Goal: Task Accomplishment & Management: Complete application form

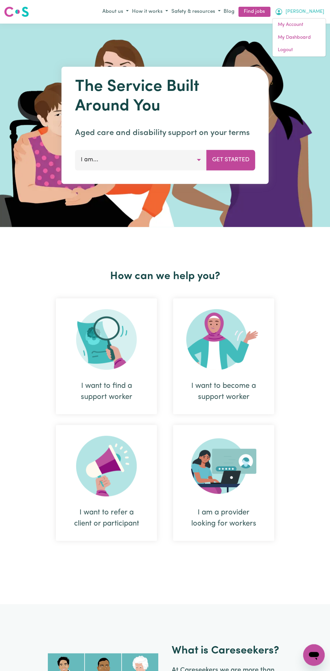
click at [310, 272] on div "How can we help you? I want to find a support worker I want to become a support…" at bounding box center [165, 415] width 330 height 377
click at [322, 11] on button "[PERSON_NAME]" at bounding box center [299, 11] width 53 height 11
click at [298, 36] on link "My Dashboard" at bounding box center [298, 37] width 53 height 13
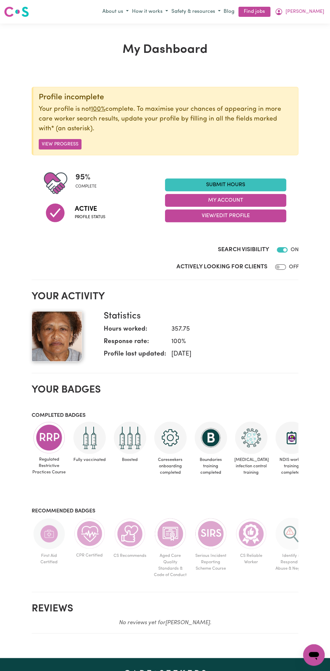
click at [228, 185] on link "Submit Hours" at bounding box center [225, 184] width 121 height 13
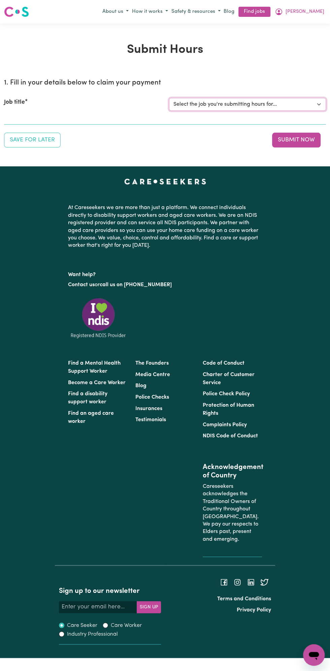
click at [234, 104] on select "Select the job you're submitting hours for... [Vartouhie ([PERSON_NAME]) [PERSO…" at bounding box center [247, 104] width 157 height 13
select select "13810"
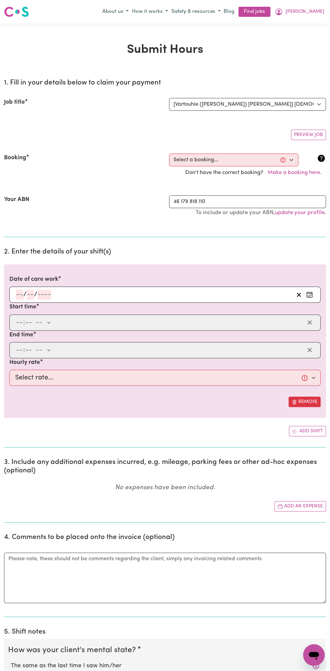
click at [31, 256] on section "2. Enter the details of your shift(s) Date of care work / / Start time : -- am …" at bounding box center [165, 344] width 322 height 205
click at [41, 295] on input "number" at bounding box center [44, 295] width 14 height 10
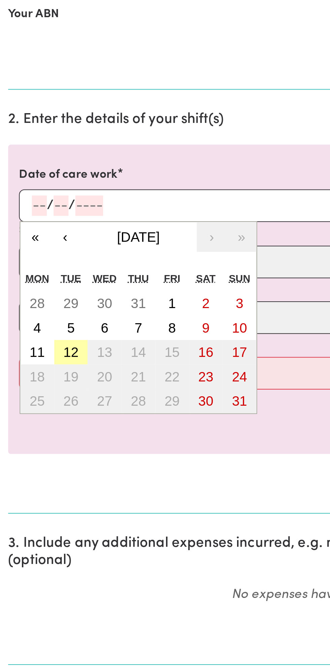
click at [39, 365] on button "12" at bounding box center [35, 367] width 17 height 12
type input "[DATE]"
type input "12"
type input "8"
type input "2025"
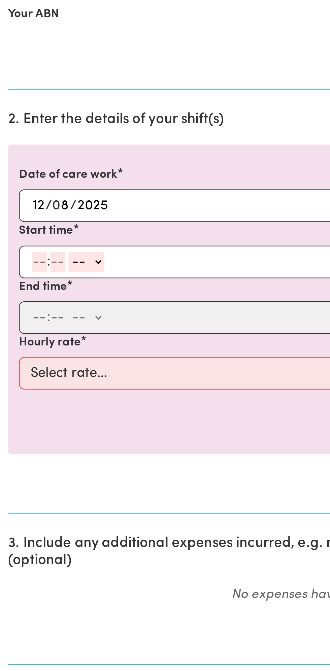
click at [19, 323] on input "number" at bounding box center [19, 323] width 7 height 10
type input "12"
type input "0"
click at [52, 321] on select "-- am pm" at bounding box center [44, 323] width 18 height 10
select select "pm"
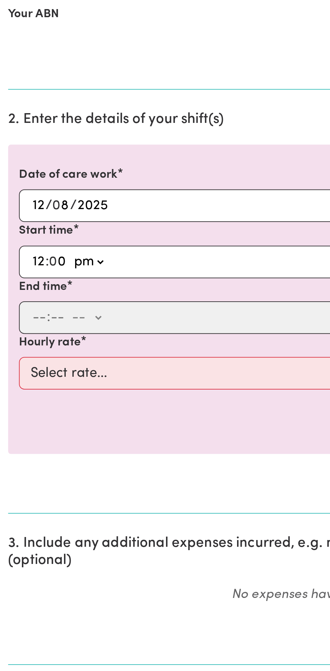
type input "12:00"
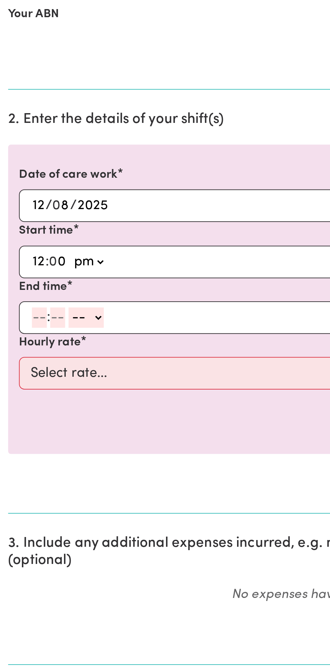
click at [17, 349] on input "number" at bounding box center [19, 350] width 7 height 10
type input "1"
click at [28, 351] on input "number" at bounding box center [25, 350] width 7 height 10
type input "0"
click at [48, 348] on select "-- am pm" at bounding box center [42, 350] width 18 height 10
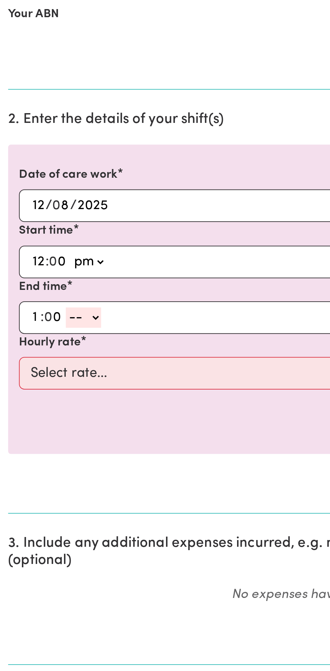
select select "pm"
type input "13:00"
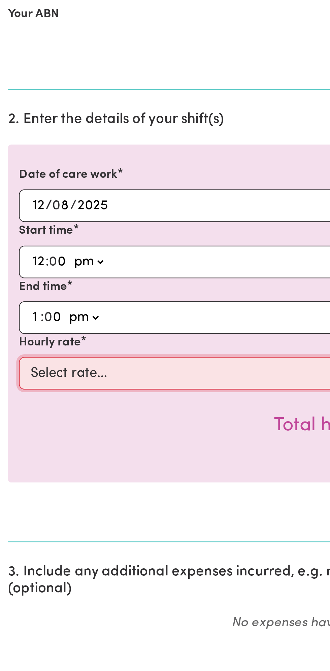
click at [64, 376] on select "Select rate... $49.00 (Weekday) $60.00 ([DATE])" at bounding box center [164, 378] width 311 height 16
select select "49-Weekday"
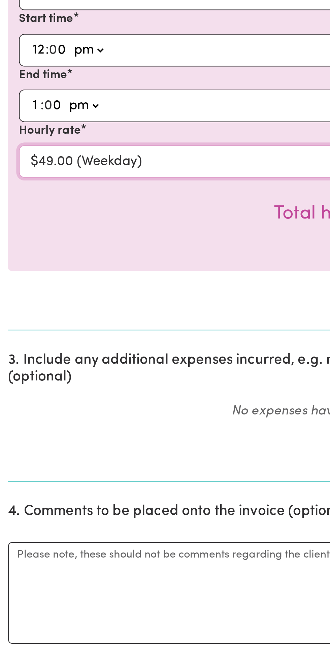
scroll to position [39, 0]
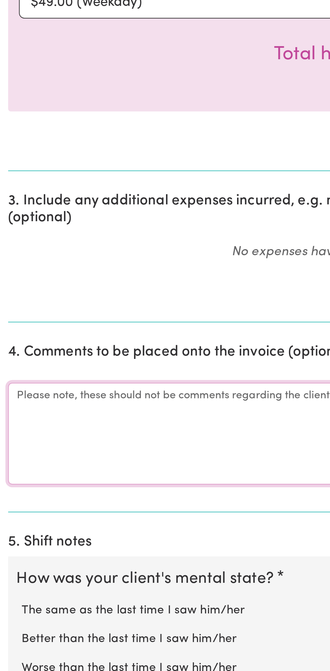
click at [27, 548] on textarea "Comments" at bounding box center [165, 553] width 322 height 51
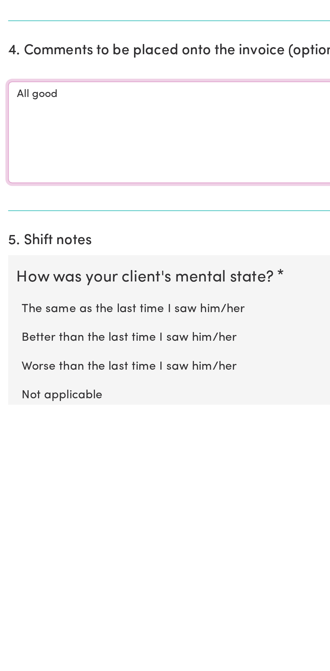
scroll to position [57, 0]
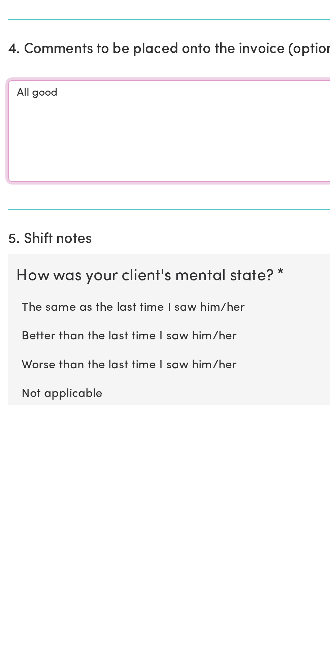
type textarea "All good"
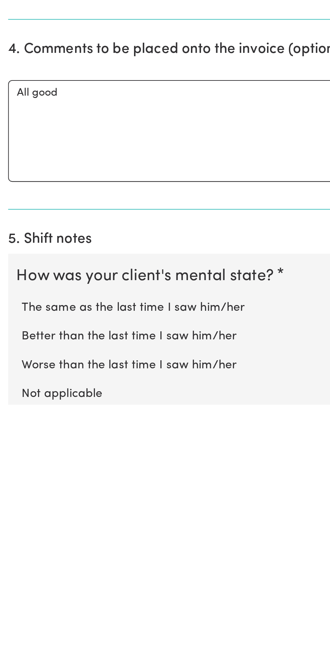
click at [44, 662] on label "Not applicable" at bounding box center [165, 666] width 308 height 9
click at [11, 662] on input "Not applicable" at bounding box center [10, 661] width 0 height 0
radio input "true"
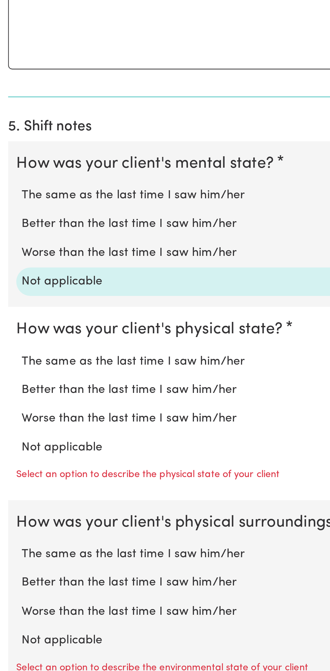
scroll to position [245, 0]
click at [44, 557] on label "Not applicable" at bounding box center [165, 560] width 308 height 9
click at [11, 556] on input "Not applicable" at bounding box center [10, 556] width 0 height 0
radio input "true"
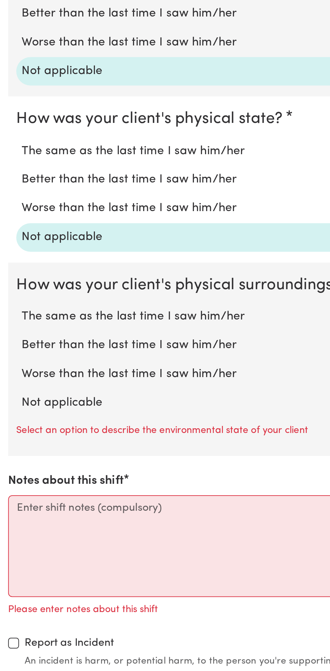
scroll to position [351, 0]
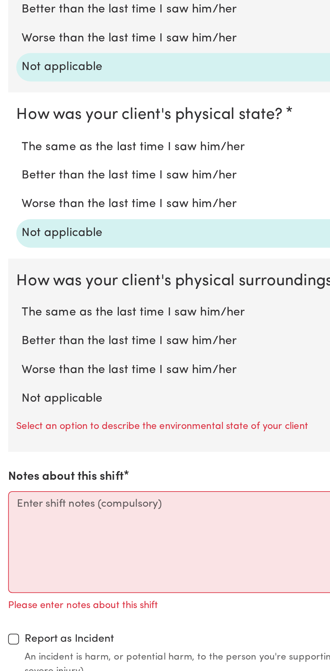
click at [46, 532] on label "Not applicable" at bounding box center [165, 536] width 308 height 9
click at [11, 531] on input "Not applicable" at bounding box center [10, 531] width 0 height 0
radio input "true"
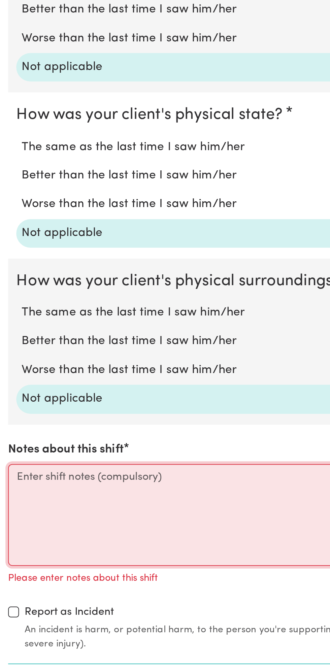
click at [27, 589] on textarea "Notes about this shift" at bounding box center [165, 593] width 322 height 51
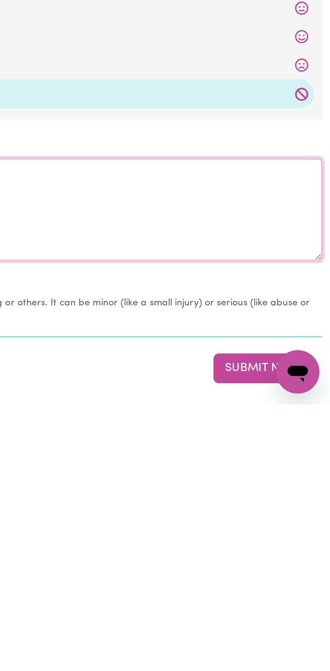
scroll to position [370, 0]
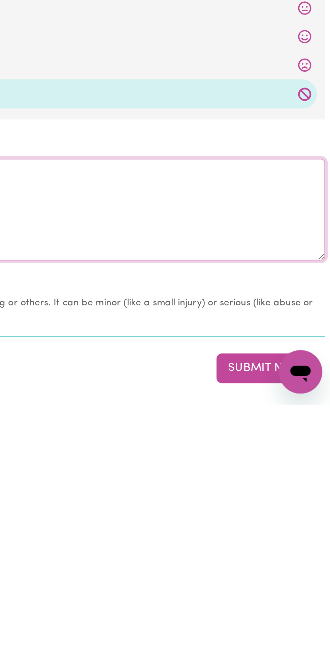
type textarea "All good nothing change"
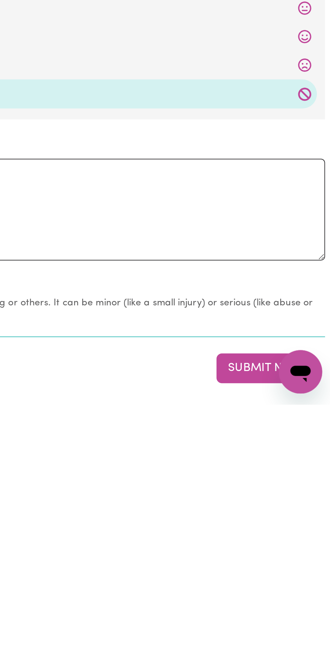
click at [292, 646] on button "Submit Now" at bounding box center [296, 653] width 48 height 15
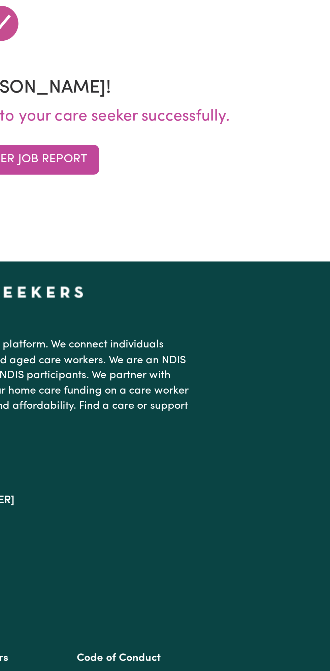
scroll to position [0, 0]
